Goal: Information Seeking & Learning: Check status

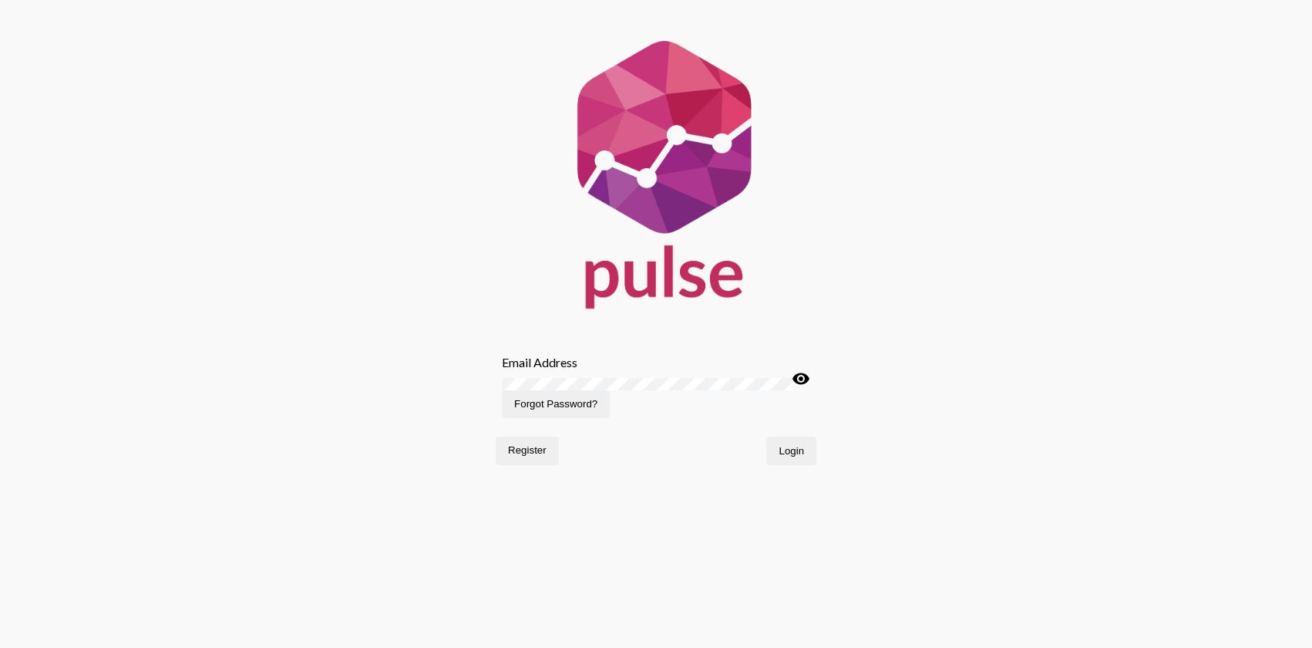
click at [610, 358] on div "Email Address" at bounding box center [656, 362] width 308 height 15
click at [604, 369] on input "Email Address" at bounding box center [656, 362] width 308 height 15
click at [0, 528] on com-1password-button at bounding box center [0, 528] width 0 height 0
type input "[EMAIL_ADDRESS][DOMAIN_NAME]"
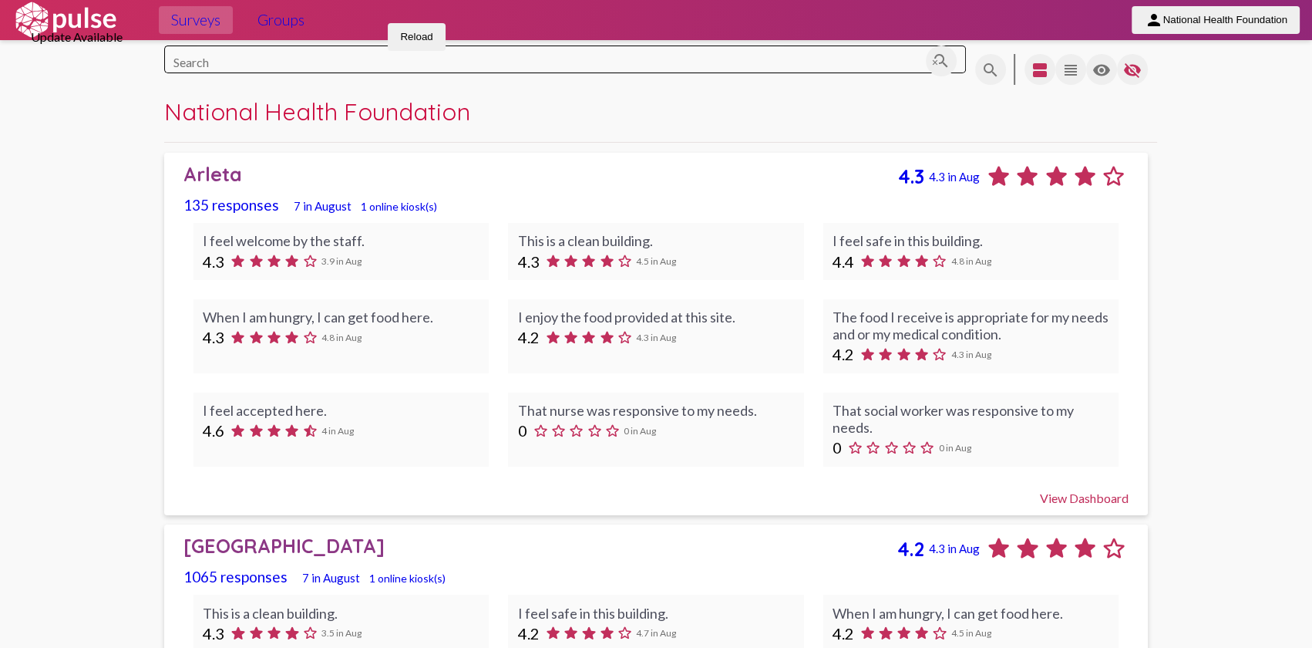
click at [445, 51] on button "Reload" at bounding box center [416, 37] width 57 height 28
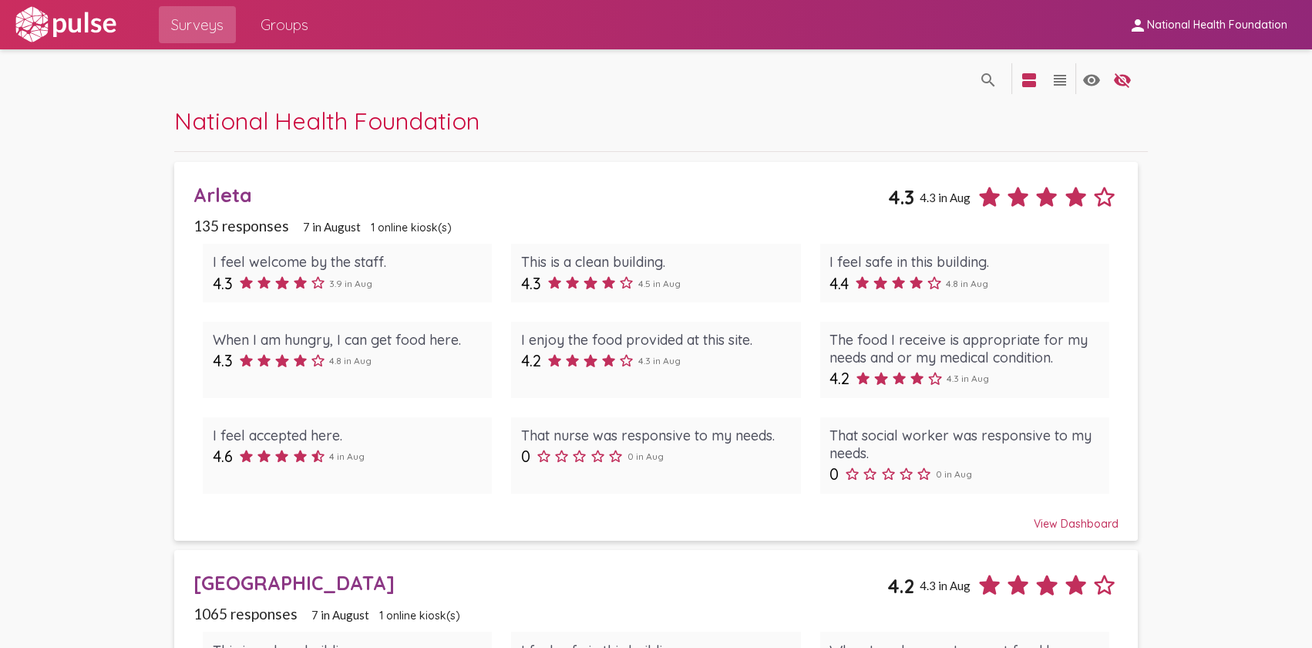
click at [387, 184] on div "Arleta" at bounding box center [540, 195] width 695 height 24
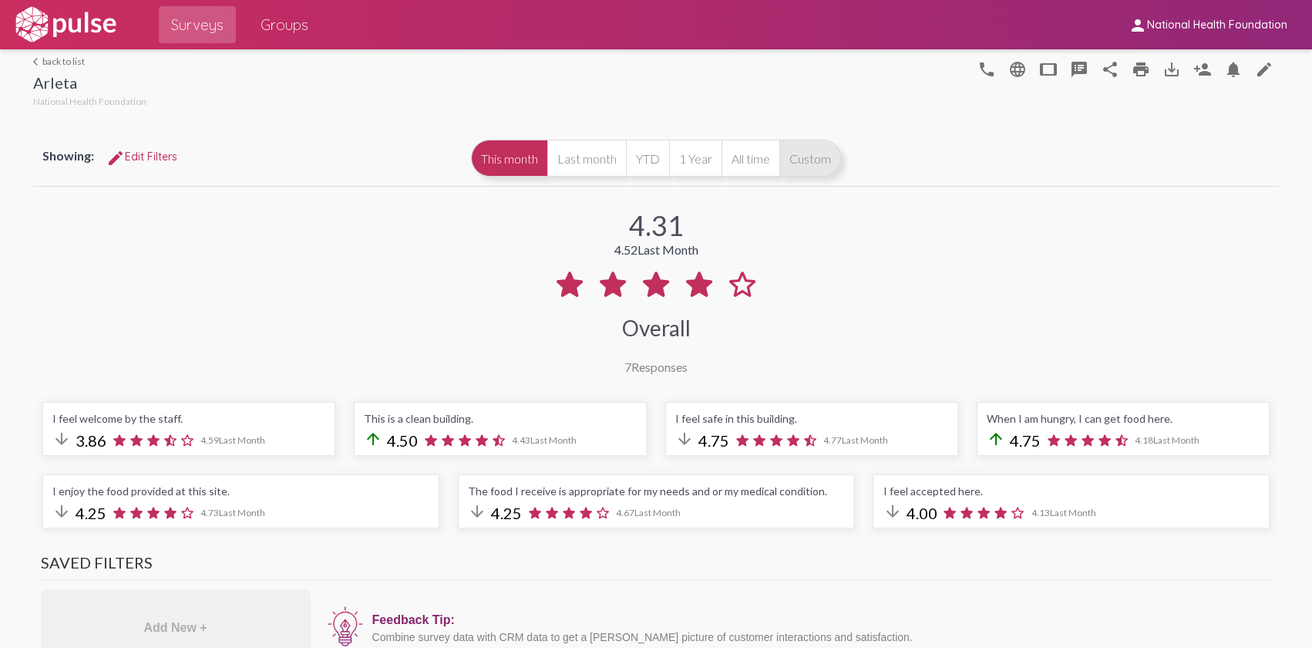
click at [816, 154] on button "Custom" at bounding box center [810, 158] width 62 height 37
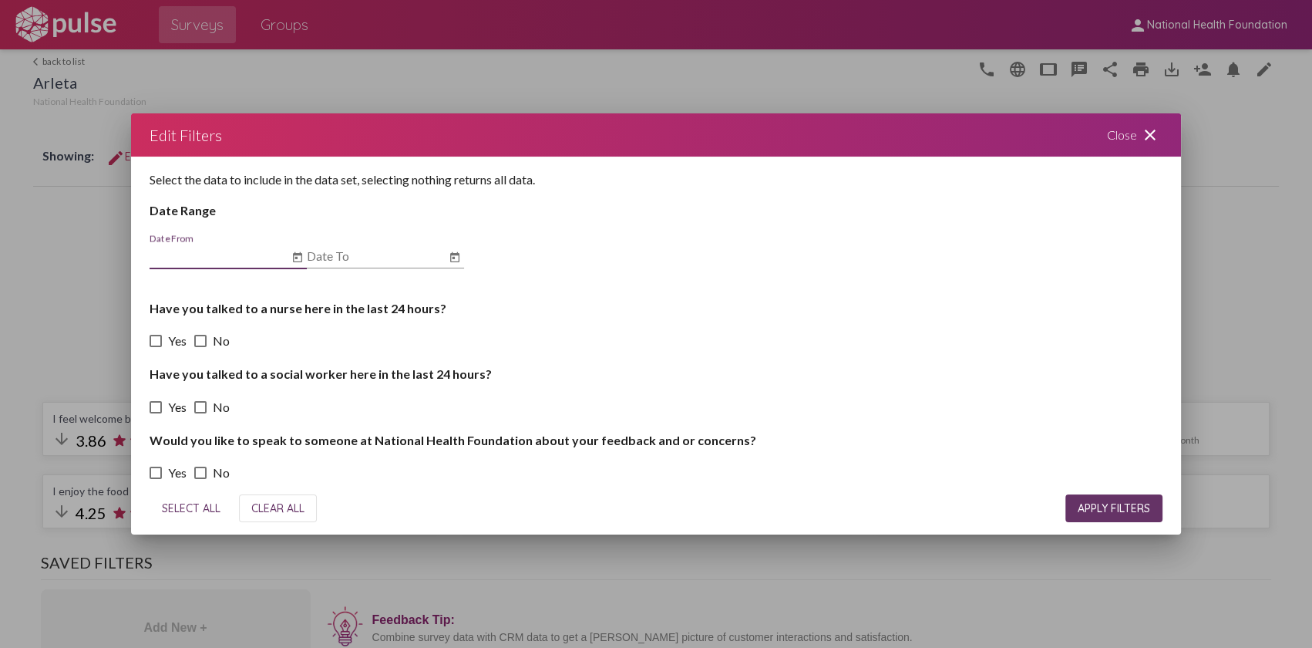
click at [295, 254] on icon "Open calendar" at bounding box center [297, 257] width 9 height 10
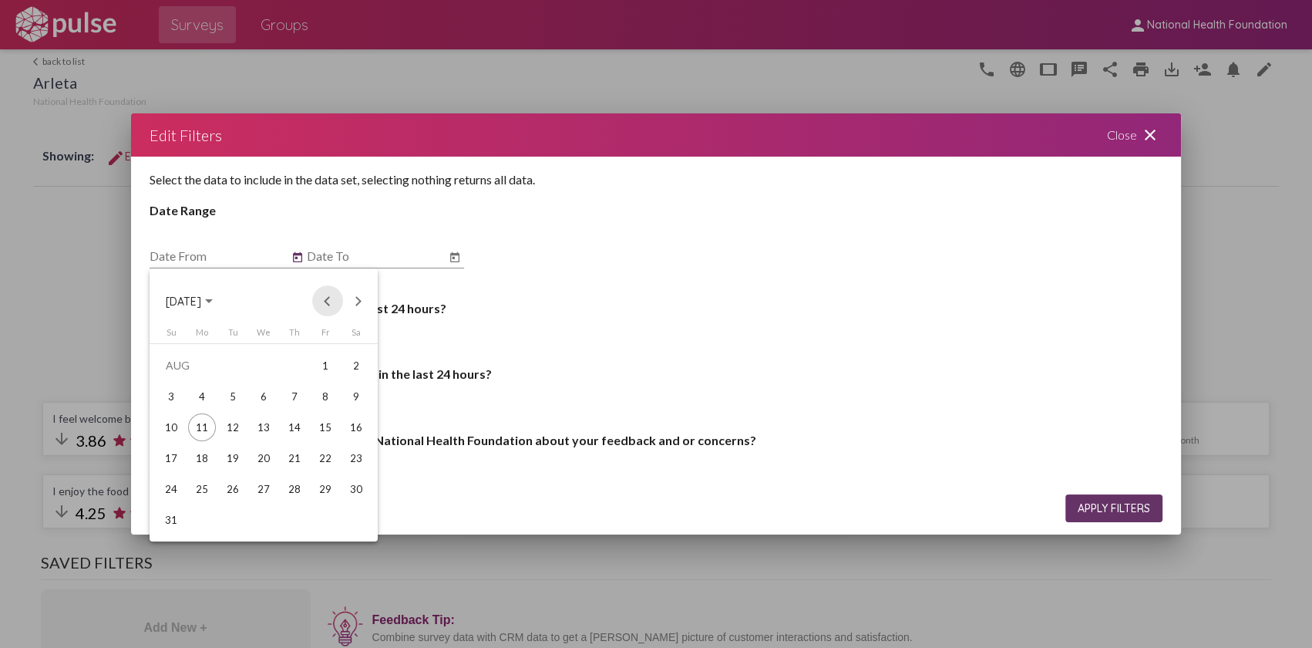
click at [329, 307] on button "Previous month" at bounding box center [327, 300] width 31 height 31
click at [173, 399] on div "1" at bounding box center [171, 396] width 28 height 28
type input "6/1/2025"
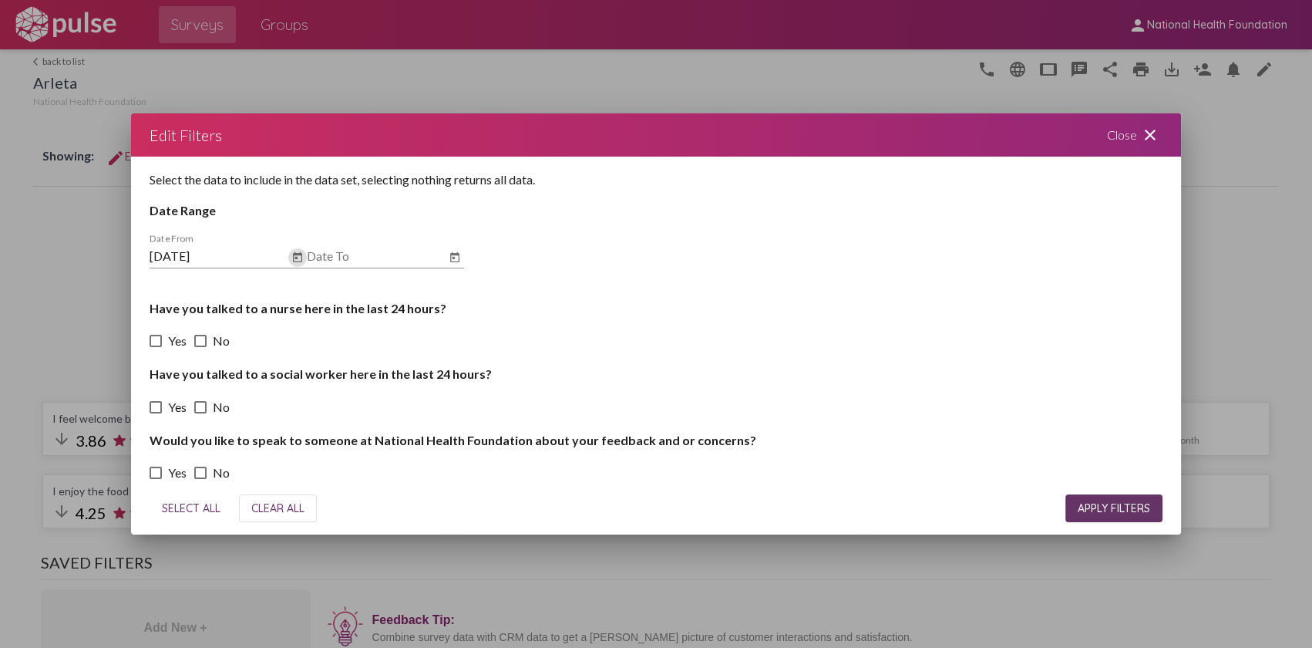
click at [455, 257] on icon "Open calendar" at bounding box center [454, 257] width 9 height 10
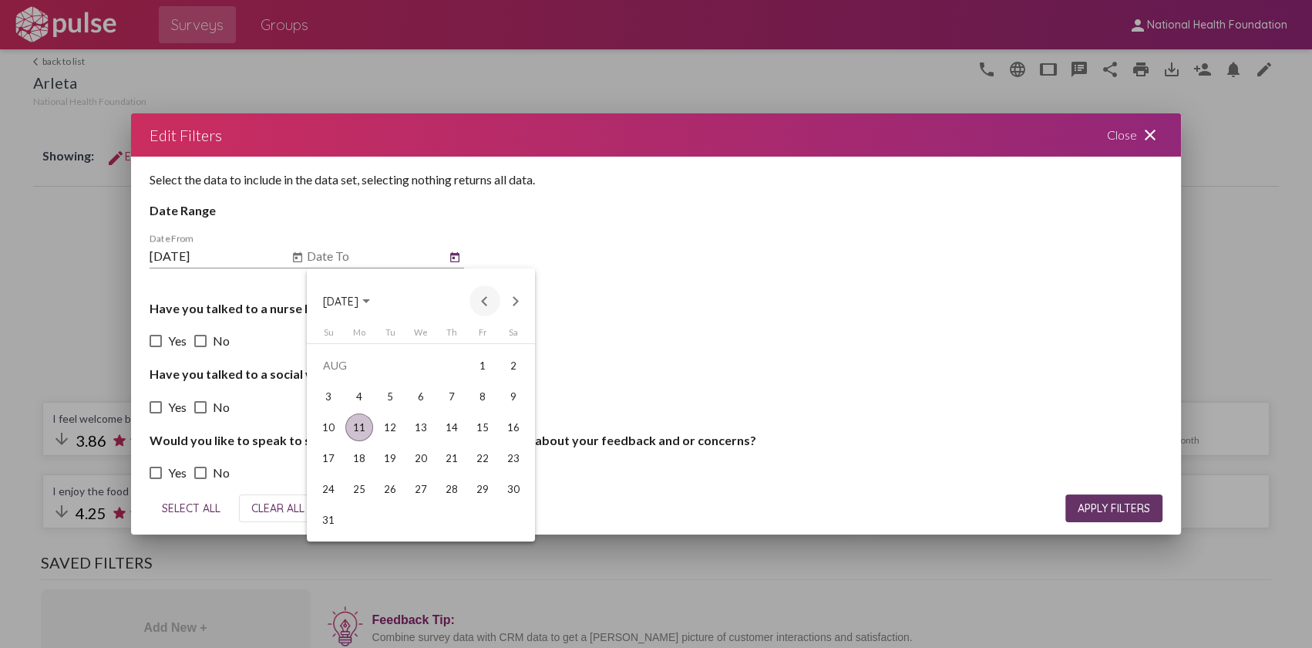
click at [483, 300] on button "Previous month" at bounding box center [484, 300] width 31 height 31
click at [365, 521] on div "30" at bounding box center [359, 520] width 28 height 28
type input "6/30/2025"
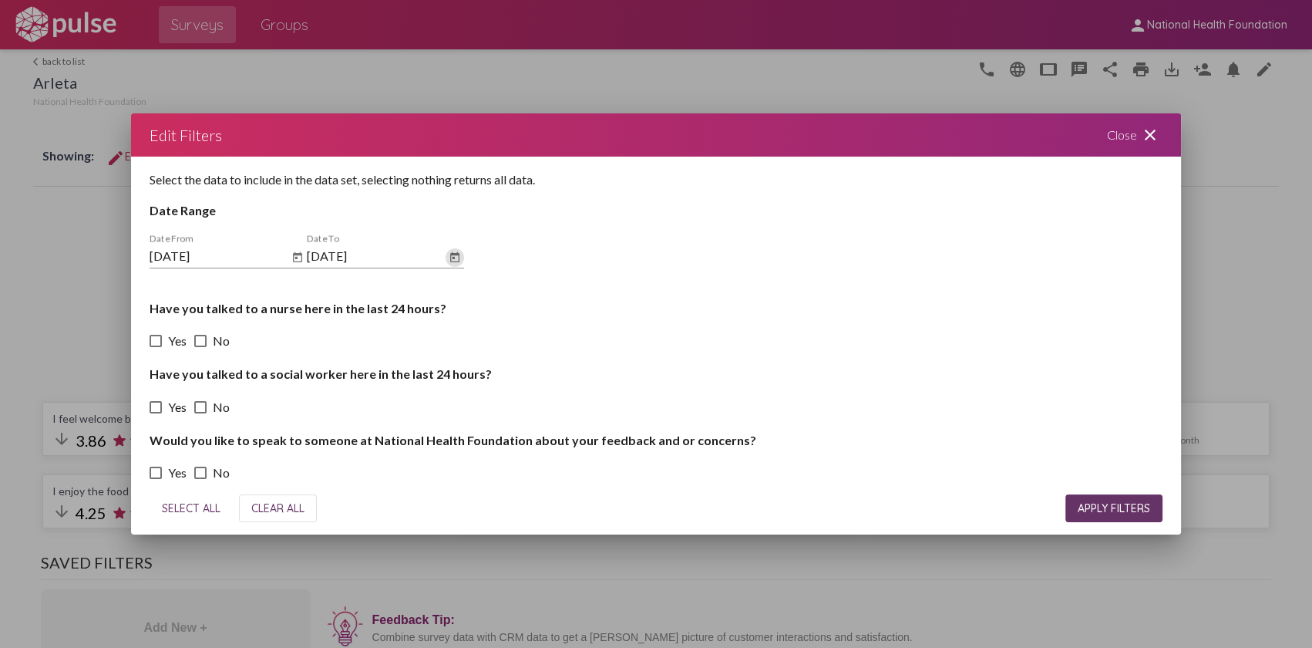
click at [599, 306] on h4 "Have you talked to a nurse here in the last 24 hours?" at bounding box center [656, 308] width 1013 height 15
click at [1082, 510] on span "APPLY FILTERS" at bounding box center [1114, 508] width 72 height 14
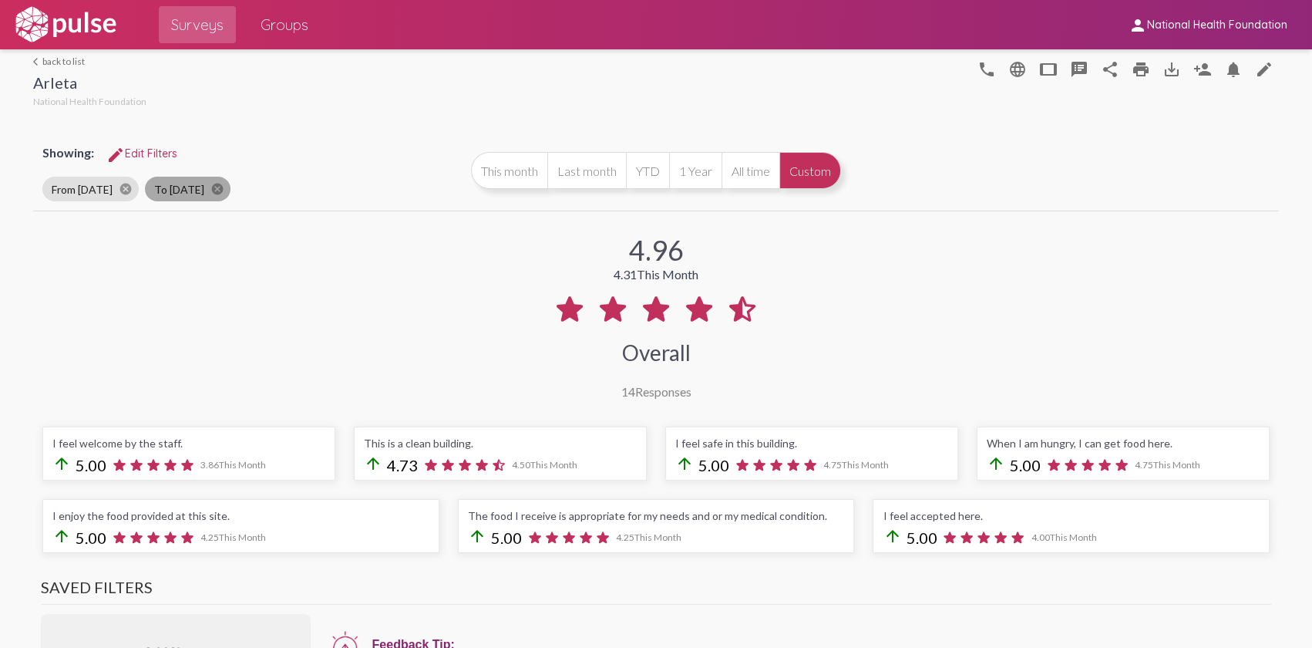
click at [185, 185] on mat-chip "To 6/30/25 cancel" at bounding box center [188, 189] width 86 height 25
click at [126, 154] on span "edit Edit Filters" at bounding box center [141, 153] width 71 height 14
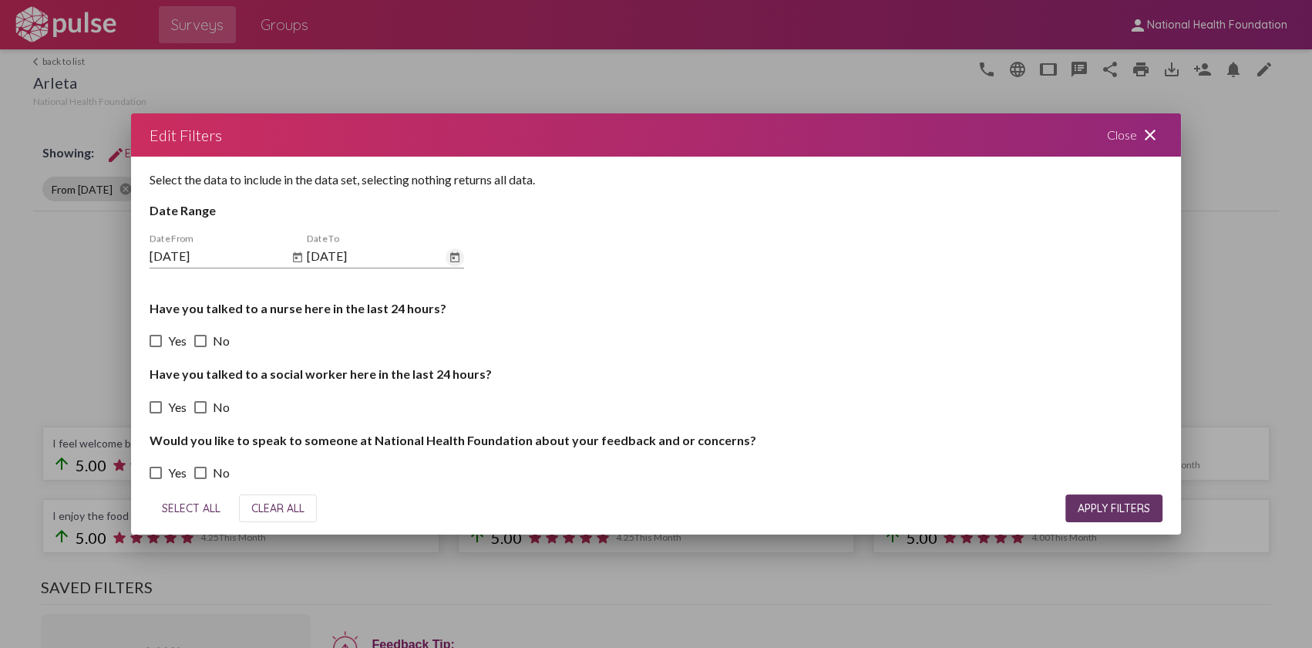
click at [454, 256] on icon "Open calendar" at bounding box center [454, 257] width 9 height 10
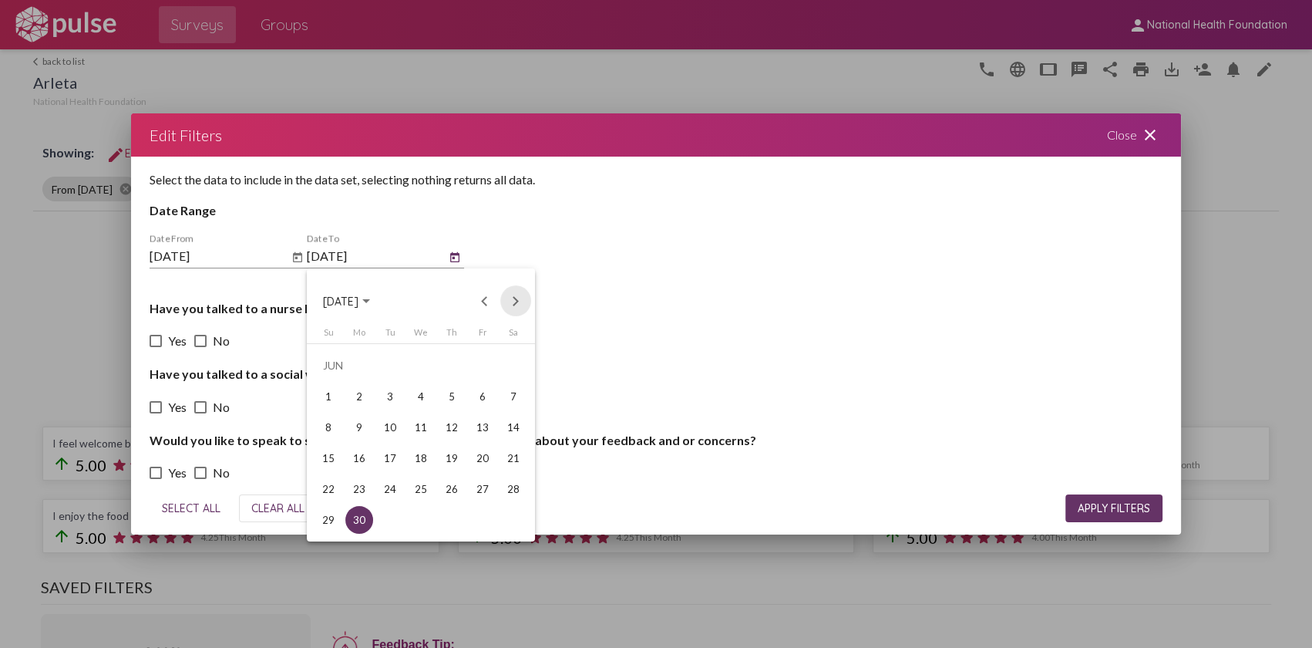
click at [514, 293] on button "Next month" at bounding box center [515, 300] width 31 height 31
click at [452, 519] on div "31" at bounding box center [452, 520] width 28 height 28
type input "7/31/2025"
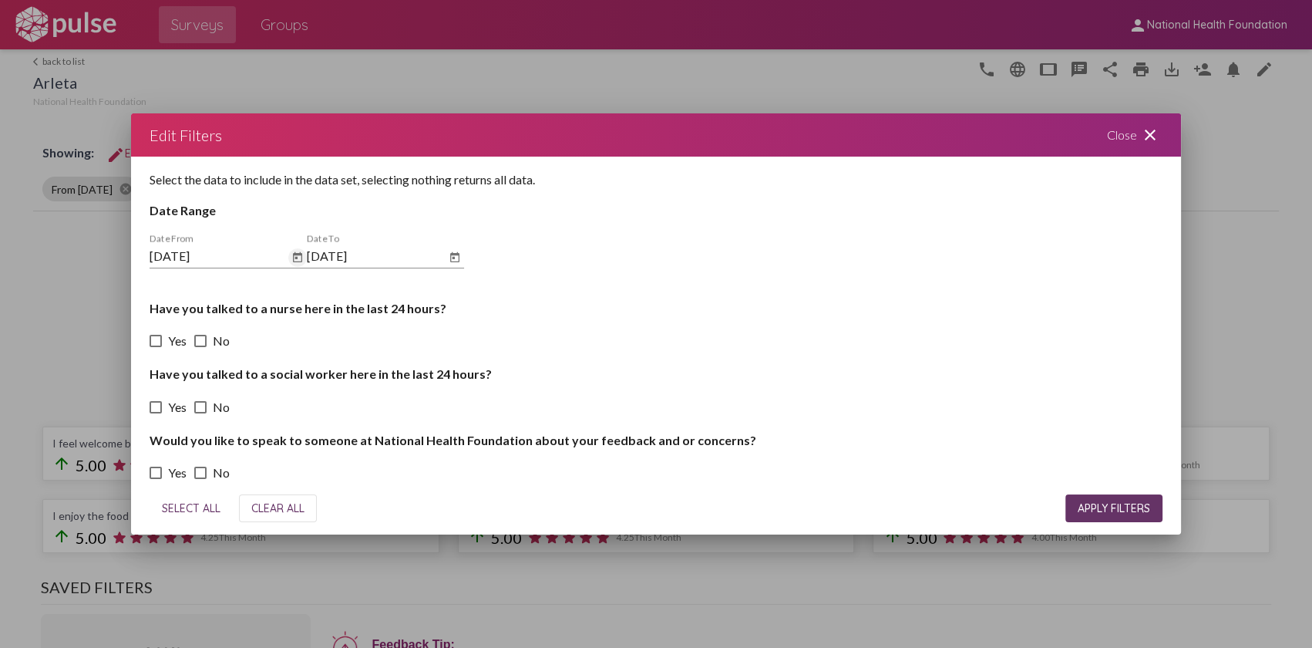
click at [298, 258] on icon "Open calendar" at bounding box center [297, 257] width 12 height 19
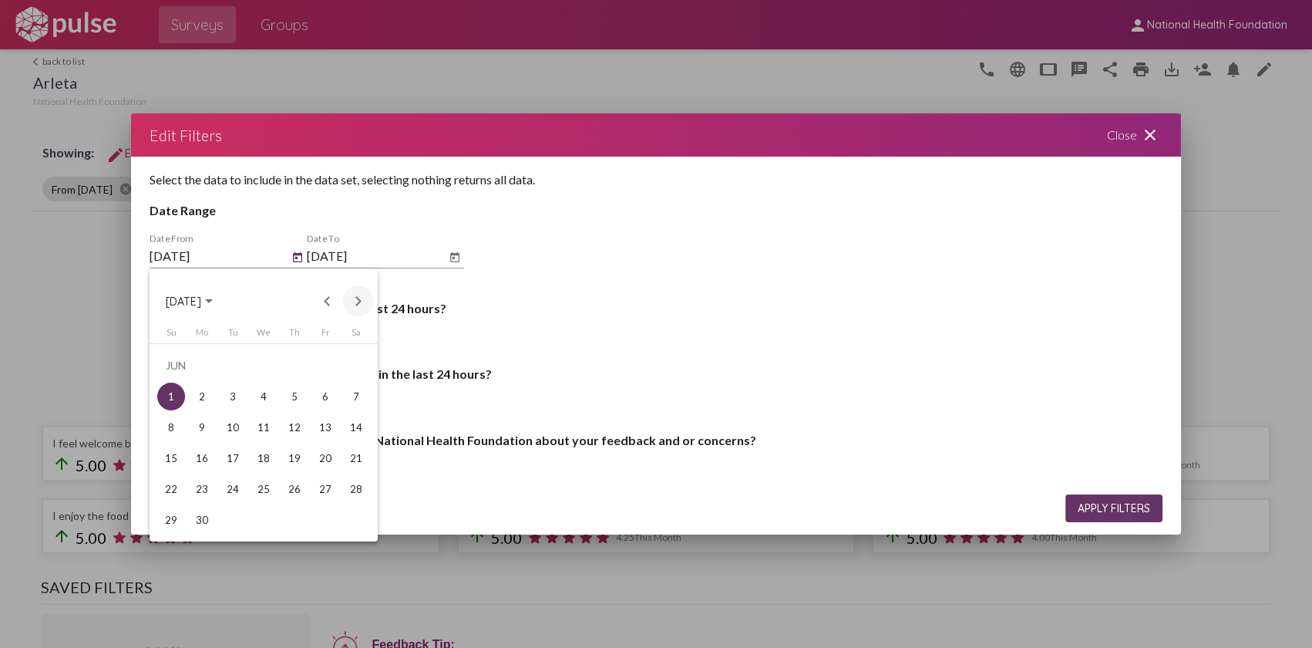
click at [359, 302] on button "Next month" at bounding box center [358, 300] width 31 height 31
click at [241, 392] on div "1" at bounding box center [233, 396] width 28 height 28
type input "7/1/2025"
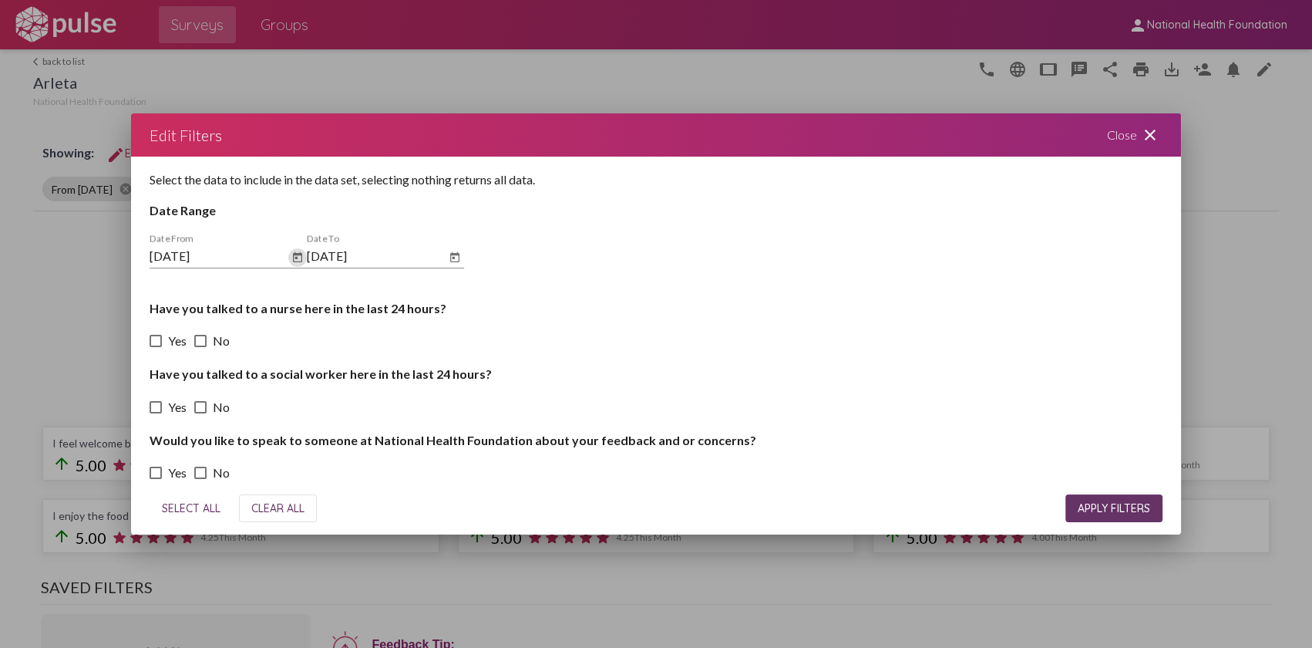
click at [1102, 501] on span "APPLY FILTERS" at bounding box center [1114, 508] width 72 height 14
